Goal: Task Accomplishment & Management: Use online tool/utility

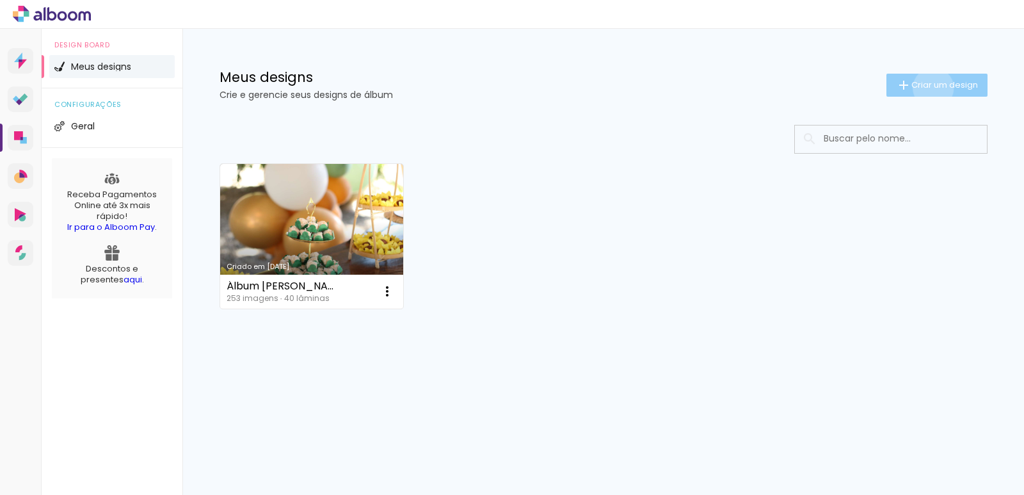
click at [930, 88] on span "Criar um design" at bounding box center [944, 85] width 67 height 8
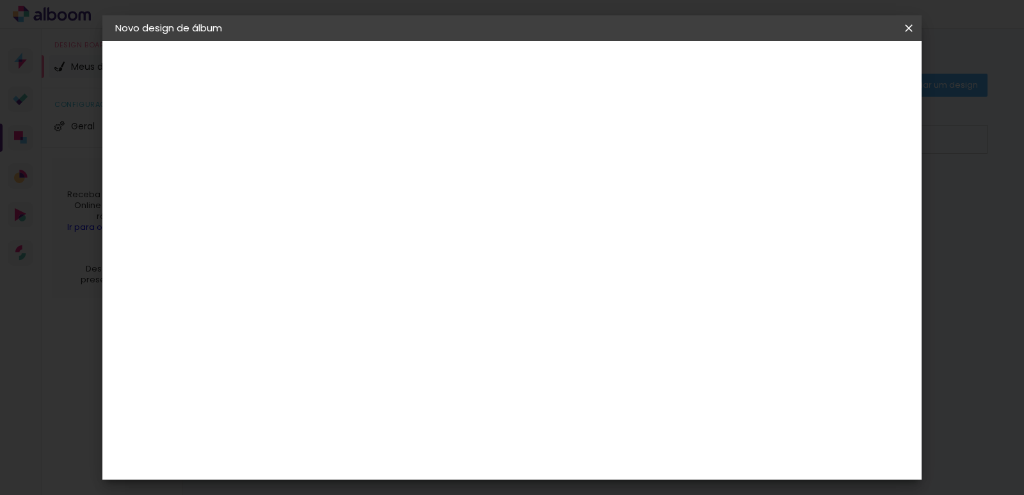
click at [324, 173] on input at bounding box center [324, 172] width 0 height 20
type input "iiiiiiiiiii"
type paper-input "iiiiiiiiiii"
click at [0, 0] on slot "Avançar" at bounding box center [0, 0] width 0 height 0
click at [372, 367] on div "Álbum&Cia" at bounding box center [344, 367] width 56 height 10
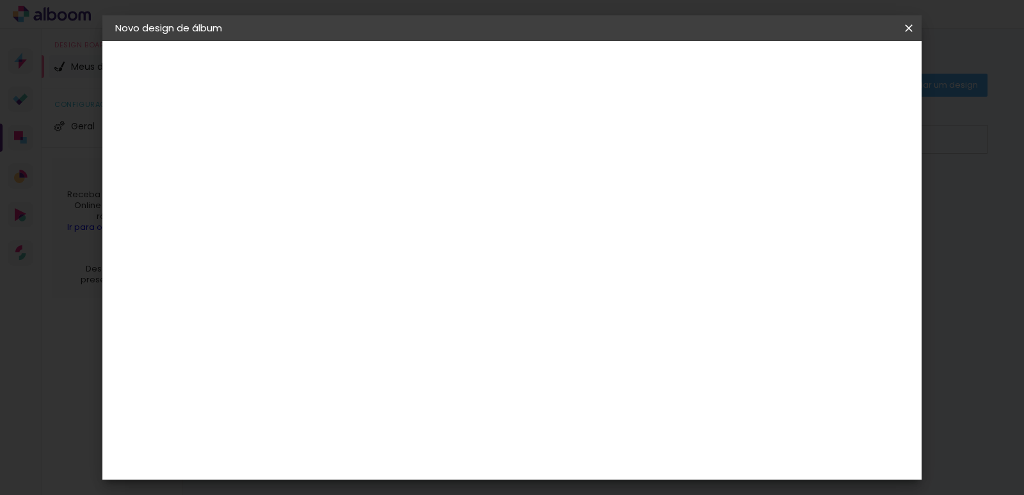
click at [0, 0] on slot "Voltar" at bounding box center [0, 0] width 0 height 0
click at [0, 0] on iron-icon at bounding box center [0, 0] width 0 height 0
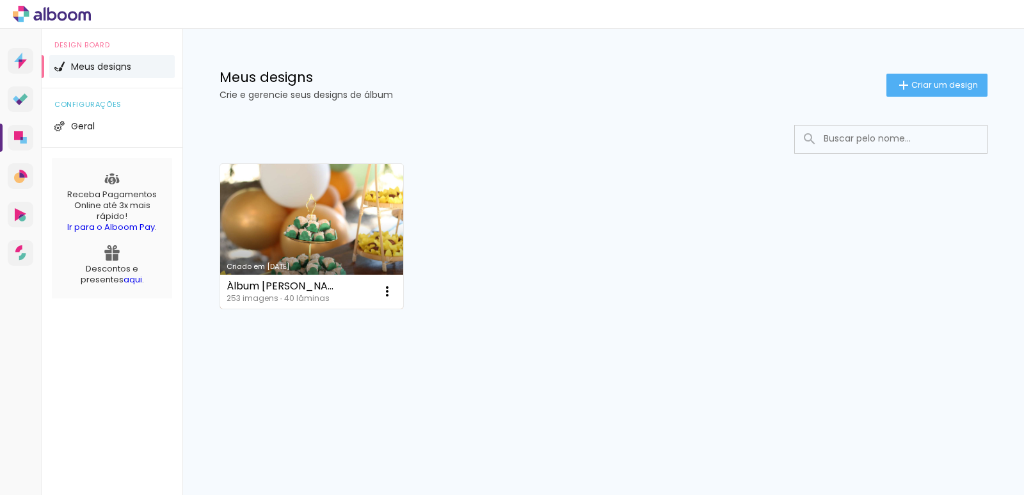
click at [335, 208] on link "Criado em [DATE]" at bounding box center [312, 236] width 184 height 145
